Goal: Use online tool/utility: Use online tool/utility

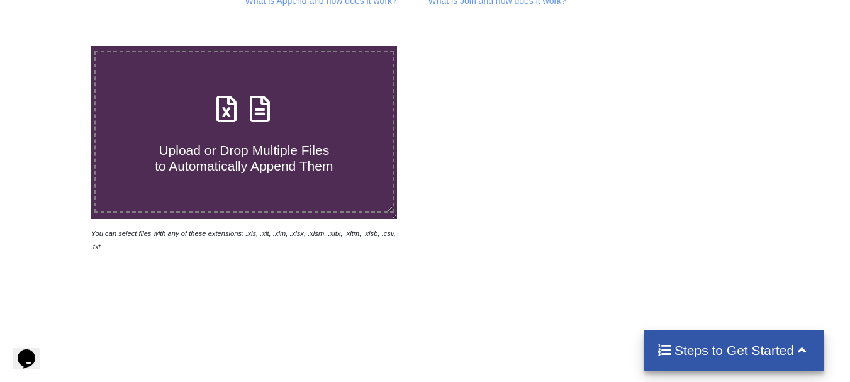
scroll to position [217, 0]
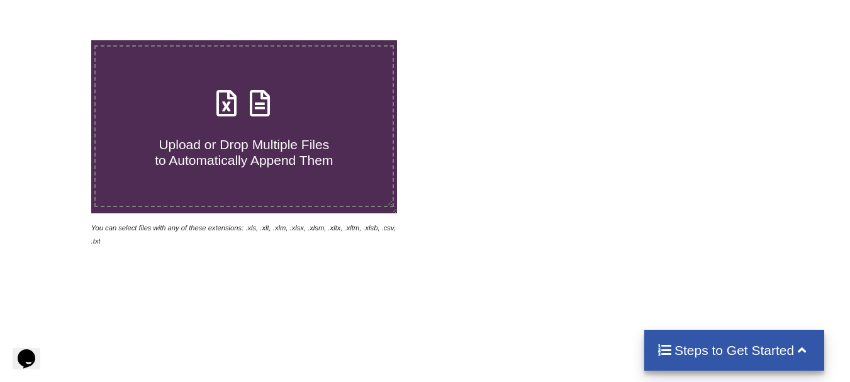
click at [237, 115] on span at bounding box center [244, 104] width 67 height 30
click at [57, 40] on input "Upload or Drop Multiple Files to Automatically Append Them" at bounding box center [57, 40] width 0 height 0
type input "C:\fakepath\Transporter Portal (35).csv"
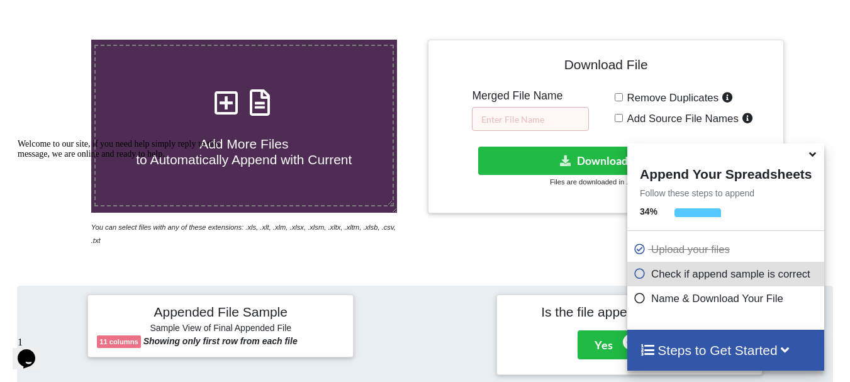
scroll to position [230, 0]
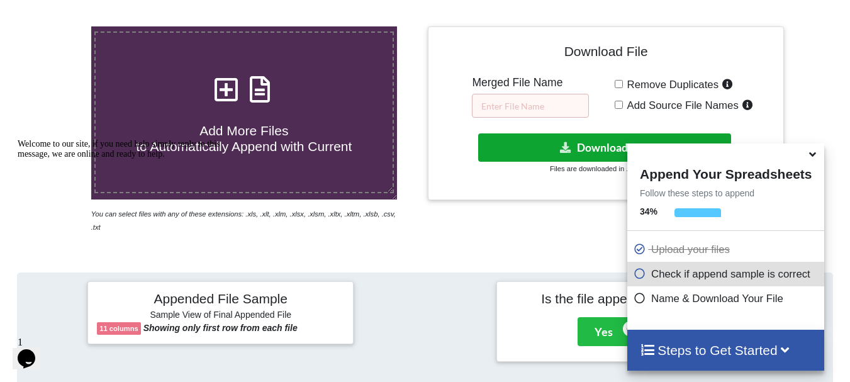
click at [534, 155] on button "Download File" at bounding box center [604, 147] width 253 height 28
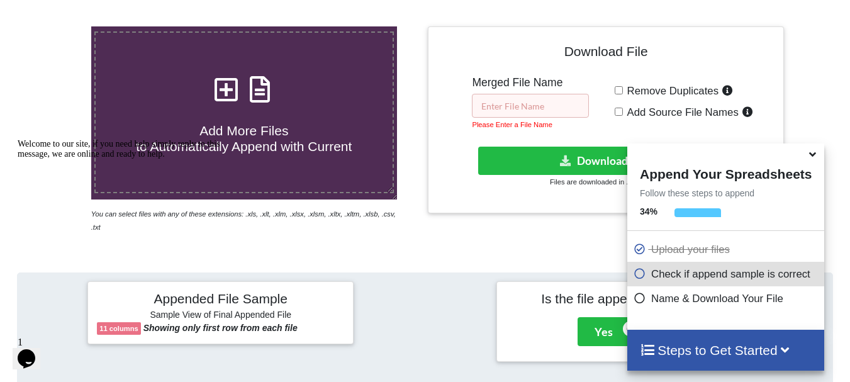
drag, startPoint x: 534, startPoint y: 155, endPoint x: 494, endPoint y: 97, distance: 71.1
click at [494, 97] on input "text" at bounding box center [530, 106] width 117 height 24
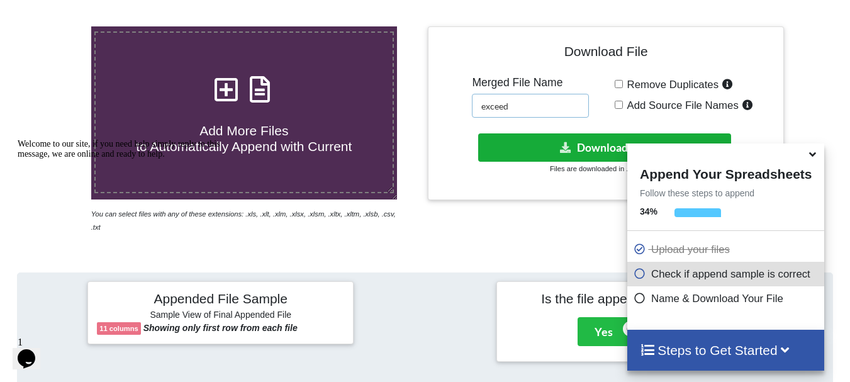
type input "exceed"
click at [546, 140] on button "Download File" at bounding box center [604, 147] width 253 height 28
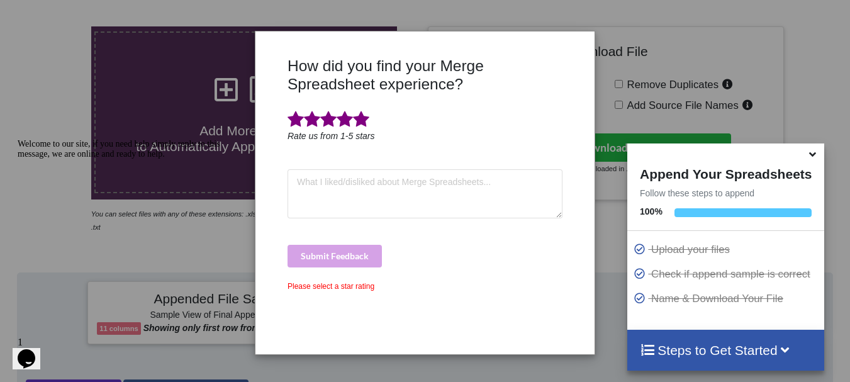
click at [364, 120] on span at bounding box center [361, 120] width 16 height 18
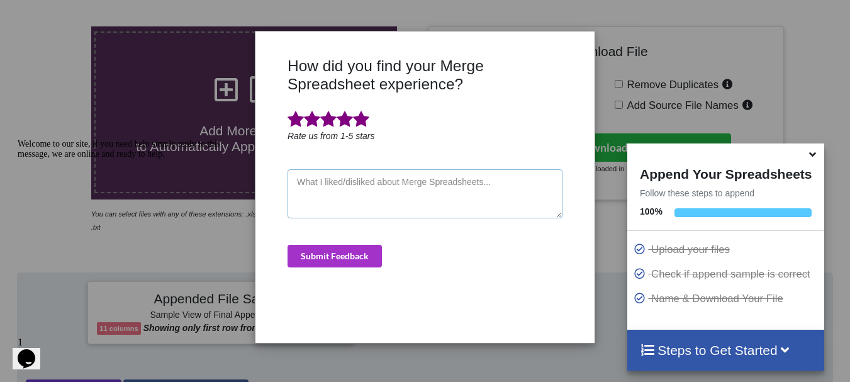
click at [364, 184] on textarea at bounding box center [425, 193] width 275 height 49
type textarea "WOW very nice site"
click at [348, 257] on button "Submit Feedback" at bounding box center [335, 256] width 94 height 23
click at [347, 257] on button "Submit Feedback" at bounding box center [335, 256] width 94 height 23
drag, startPoint x: 25, startPoint y: 228, endPoint x: 37, endPoint y: 362, distance: 134.7
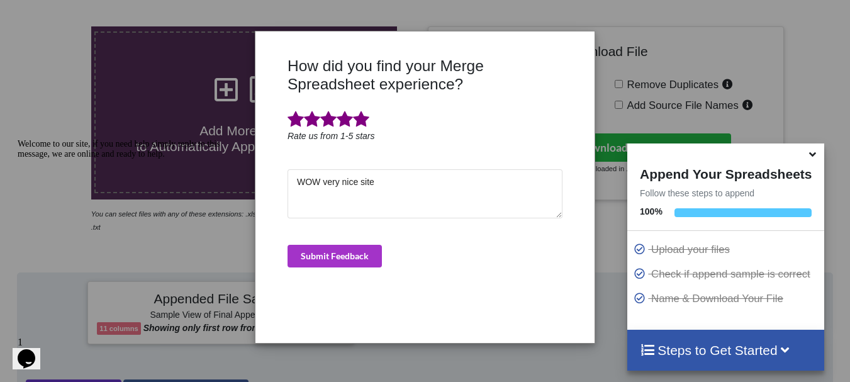
click at [18, 139] on icon "Chat attention grabber" at bounding box center [18, 139] width 0 height 0
click at [373, 248] on button "Submit Feedback" at bounding box center [335, 256] width 94 height 23
click at [809, 157] on icon at bounding box center [812, 152] width 13 height 11
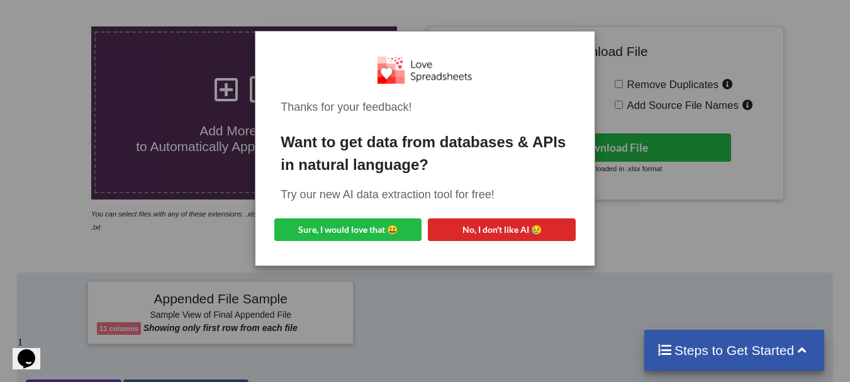
click at [363, 215] on div "Thanks for your feedback! Want to get data from databases & APIs in natural lan…" at bounding box center [425, 149] width 318 height 215
click at [359, 226] on button "Sure, I would love that 😀" at bounding box center [347, 229] width 147 height 23
click at [368, 227] on button "Sure, I would love that 😀" at bounding box center [347, 229] width 147 height 23
click at [467, 222] on button "No, I don't like AI 😥" at bounding box center [501, 229] width 147 height 23
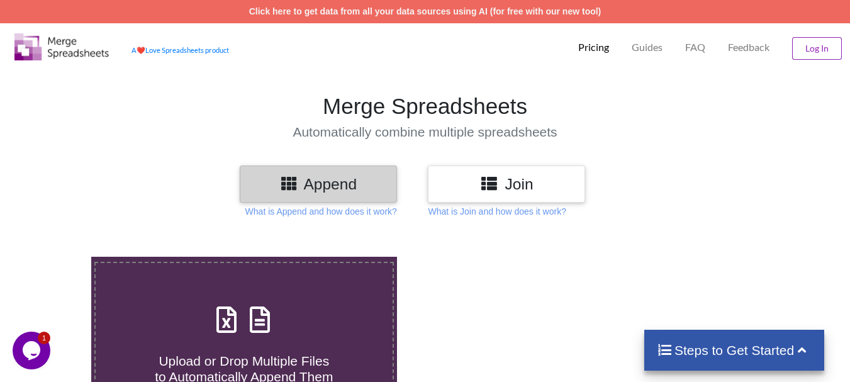
click at [825, 45] on button "Log In" at bounding box center [817, 48] width 50 height 23
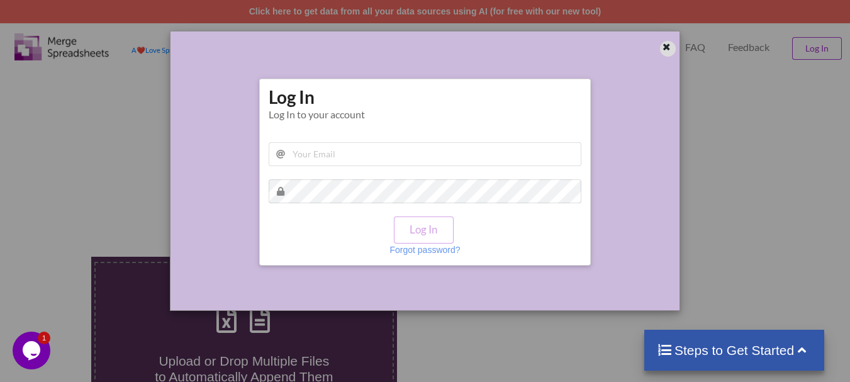
click at [668, 46] on icon at bounding box center [666, 45] width 11 height 9
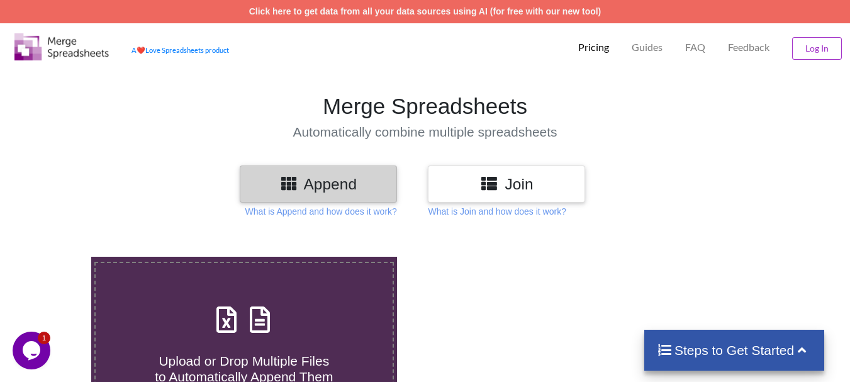
click at [521, 178] on h3 "Join" at bounding box center [506, 184] width 138 height 18
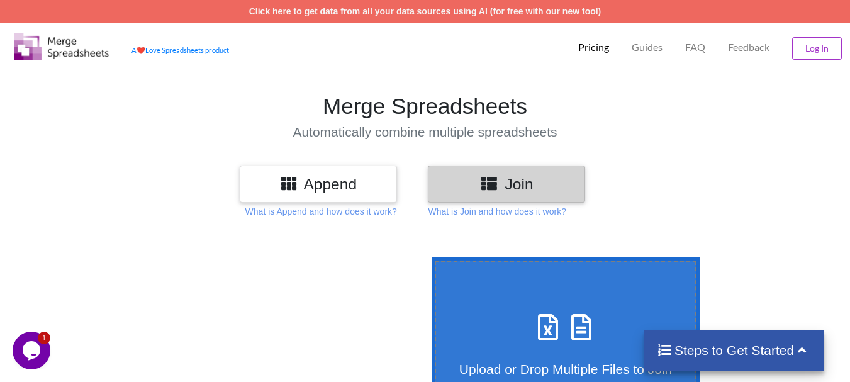
click at [521, 178] on h3 "Join" at bounding box center [506, 184] width 138 height 18
click at [362, 187] on h3 "Append" at bounding box center [318, 184] width 138 height 18
